Goal: Task Accomplishment & Management: Use online tool/utility

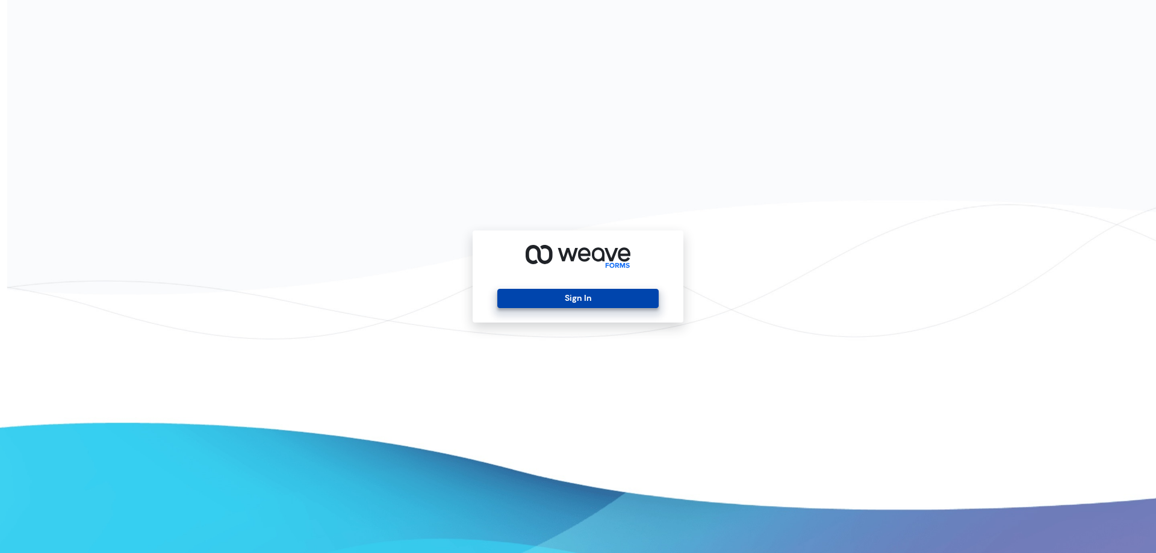
click at [568, 294] on button "Sign In" at bounding box center [577, 298] width 161 height 19
